Goal: Check status: Check status

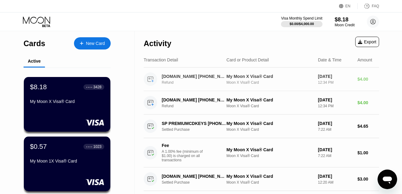
click at [53, 162] on div "My Moon 1X Visa® Card" at bounding box center [67, 160] width 74 height 5
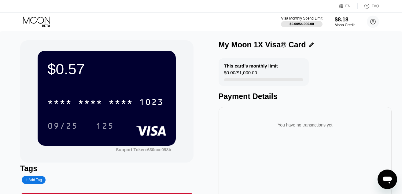
scroll to position [53, 0]
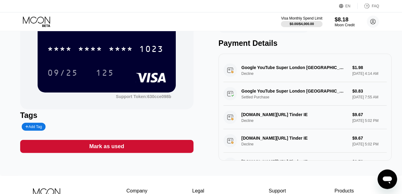
click at [271, 98] on div "Google YouTube Super London [GEOGRAPHIC_DATA] Settled Purchase $0.83 [DATE] 7:5…" at bounding box center [304, 94] width 163 height 24
